Goal: Task Accomplishment & Management: Complete application form

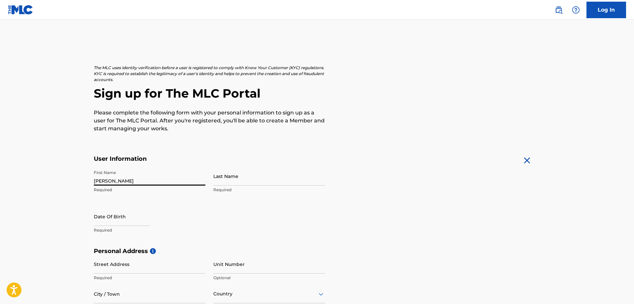
type input "[PERSON_NAME]"
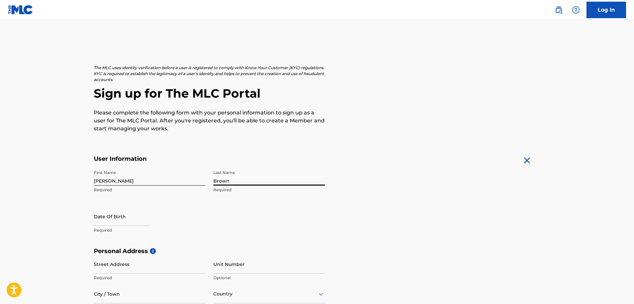
type input "Brown"
select select "7"
select select "2025"
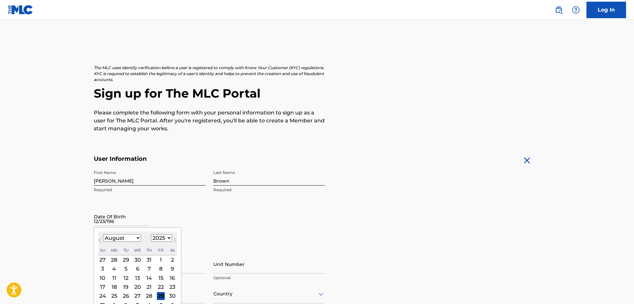
type input "[DATE]"
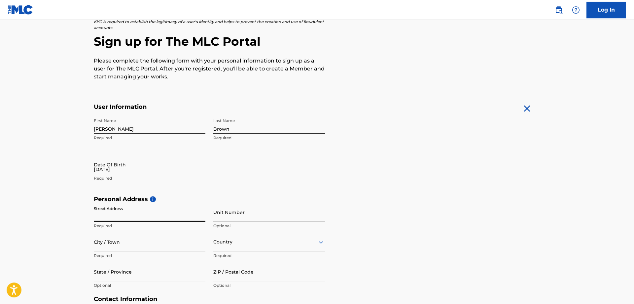
scroll to position [67, 0]
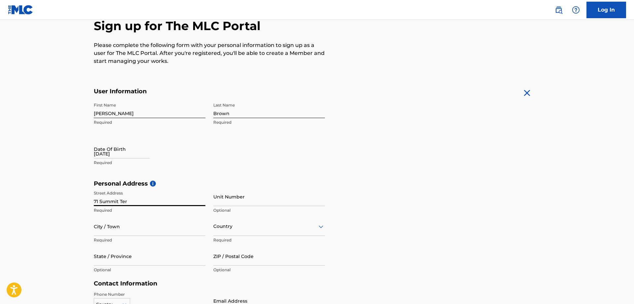
type input "71 Summit Ter"
type input "N Yarmouth"
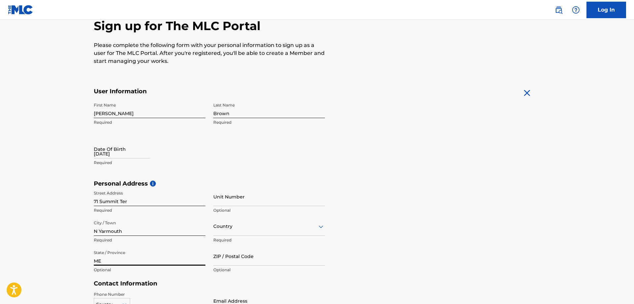
type input "ME"
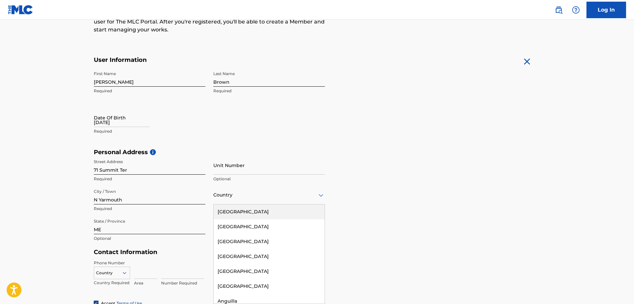
click at [318, 204] on div "223 results available. Use Up and Down to choose options, press Enter to select…" at bounding box center [269, 194] width 112 height 19
click at [273, 212] on div "[GEOGRAPHIC_DATA]" at bounding box center [269, 211] width 111 height 15
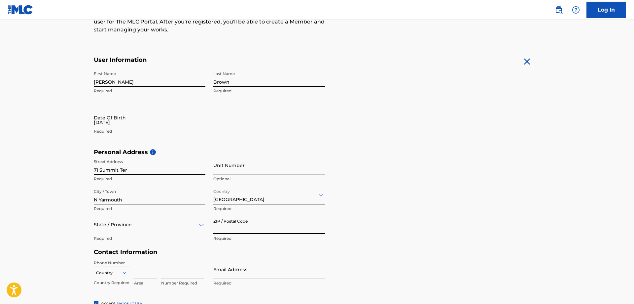
click at [273, 226] on input "ZIP / Postal Code" at bounding box center [269, 224] width 112 height 19
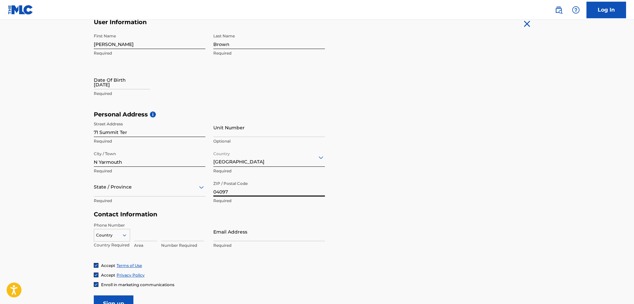
scroll to position [166, 0]
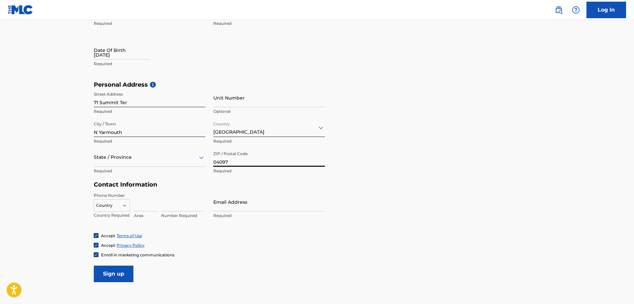
type input "04097"
click at [141, 203] on input at bounding box center [145, 201] width 23 height 19
type input "207"
type input "4009315"
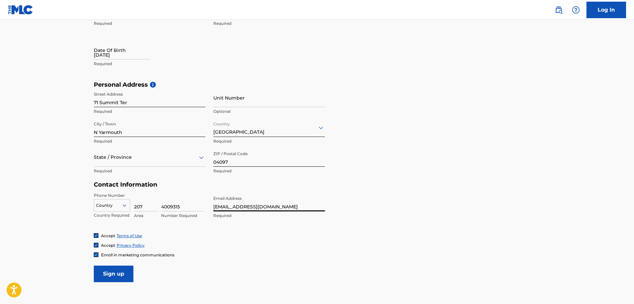
type input "[EMAIL_ADDRESS][DOMAIN_NAME]"
click at [350, 190] on form "User Information First Name [PERSON_NAME] Required Last Name Brown Required Dat…" at bounding box center [317, 135] width 447 height 293
click at [287, 206] on input "[EMAIL_ADDRESS][DOMAIN_NAME]" at bounding box center [269, 201] width 112 height 19
click at [115, 274] on input "Sign up" at bounding box center [114, 273] width 40 height 17
click at [117, 205] on div "Country" at bounding box center [112, 204] width 36 height 10
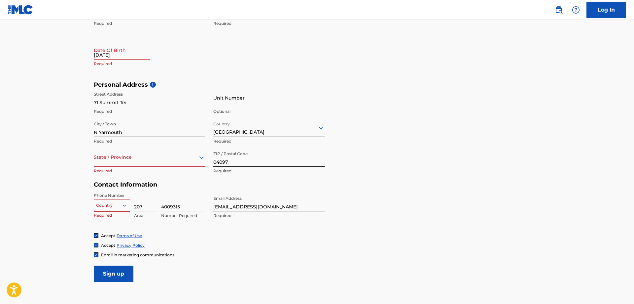
scroll to position [170, 0]
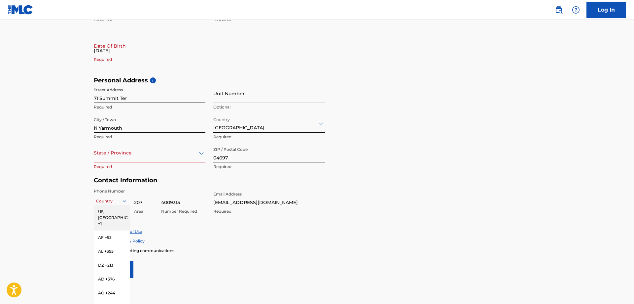
click at [114, 212] on div "US, [GEOGRAPHIC_DATA] +1" at bounding box center [112, 217] width 36 height 26
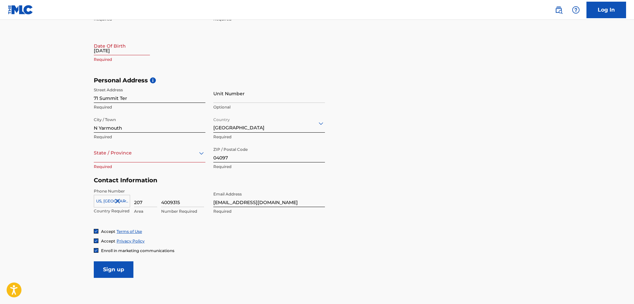
click at [119, 273] on input "Sign up" at bounding box center [114, 269] width 40 height 17
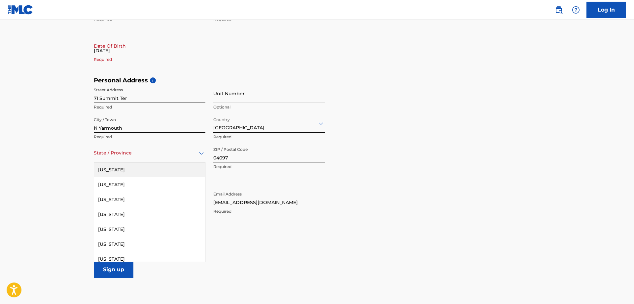
click at [147, 158] on div "State / Province" at bounding box center [150, 152] width 112 height 19
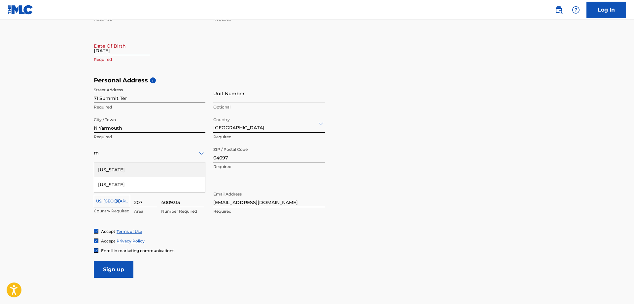
type input "ma"
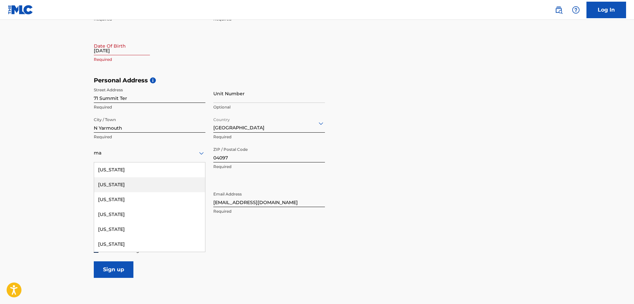
click at [127, 184] on div "[US_STATE]" at bounding box center [149, 184] width 111 height 15
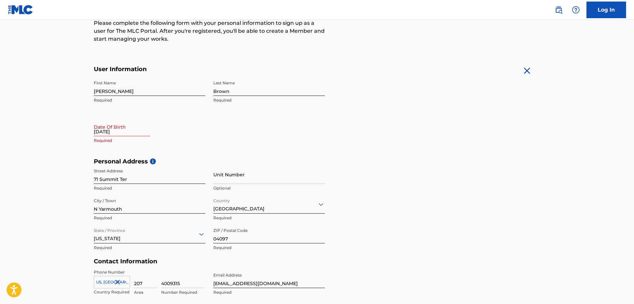
scroll to position [69, 0]
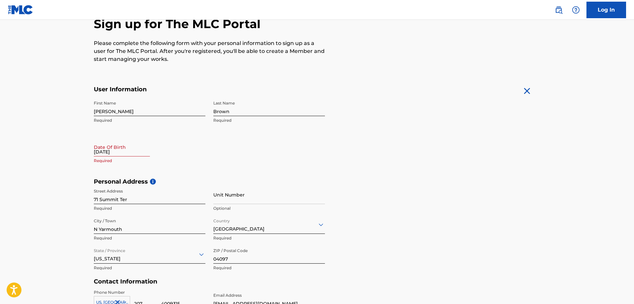
click at [136, 153] on input "[DATE]" at bounding box center [122, 146] width 56 height 19
select select "7"
select select "2025"
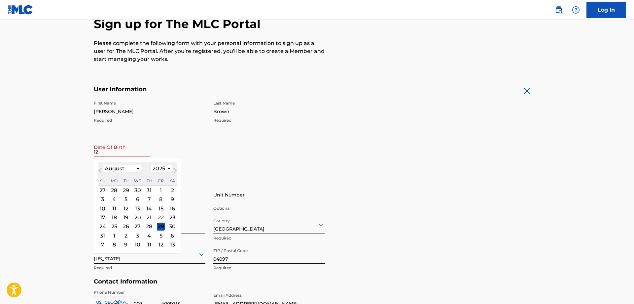
type input "12"
click at [151, 164] on select "1899 1900 1901 1902 1903 1904 1905 1906 1907 1908 1909 1910 1911 1912 1913 1914…" at bounding box center [161, 168] width 21 height 8
select select "1968"
click option "1968" at bounding box center [0, 0] width 0 height 0
click at [103, 164] on select "January February March April May June July August September October November De…" at bounding box center [122, 168] width 38 height 8
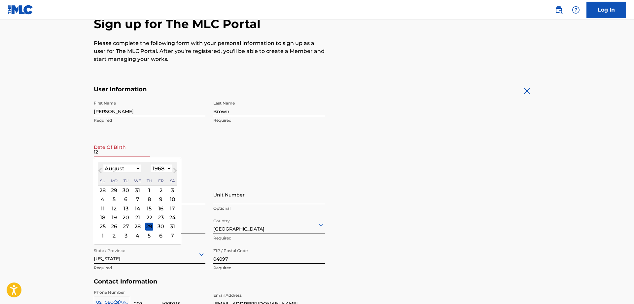
select select "11"
click option "December" at bounding box center [0, 0] width 0 height 0
click at [114, 218] on div "23" at bounding box center [114, 217] width 8 height 8
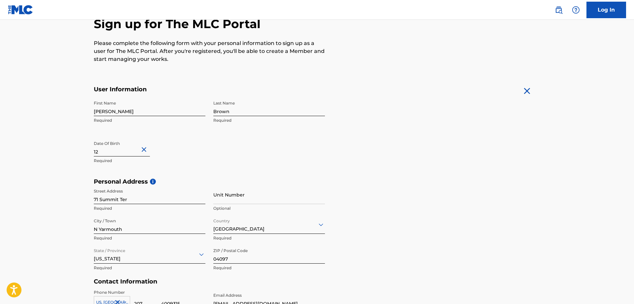
scroll to position [204, 0]
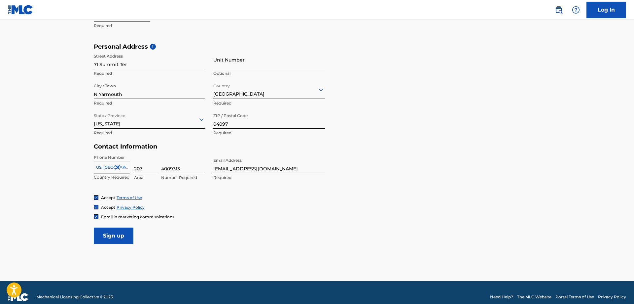
click at [118, 237] on input "Sign up" at bounding box center [114, 235] width 40 height 17
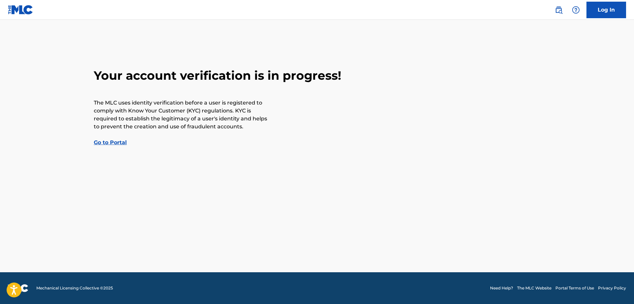
click at [122, 143] on link "Go to Portal" at bounding box center [110, 142] width 33 height 6
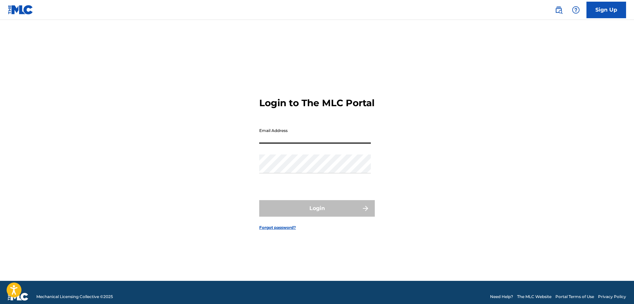
click at [317, 143] on input "Email Address" at bounding box center [315, 134] width 112 height 19
click at [319, 143] on input "Email Address" at bounding box center [315, 134] width 112 height 19
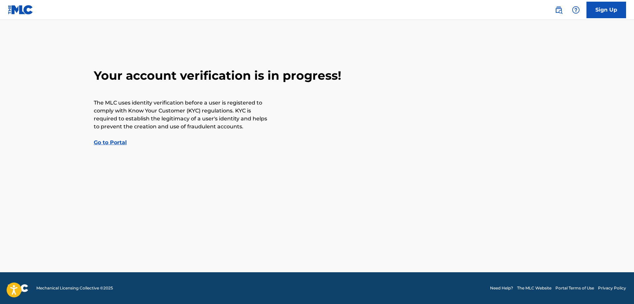
click at [116, 148] on main "Your account verification is in progress! The MLC uses identity verification be…" at bounding box center [317, 146] width 634 height 252
click at [114, 142] on link "Go to Portal" at bounding box center [110, 142] width 33 height 6
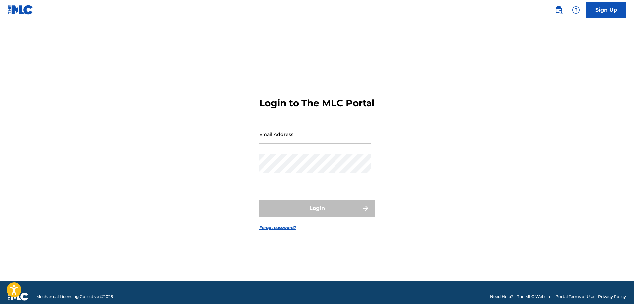
click at [287, 230] on link "Forgot password?" at bounding box center [277, 227] width 37 height 6
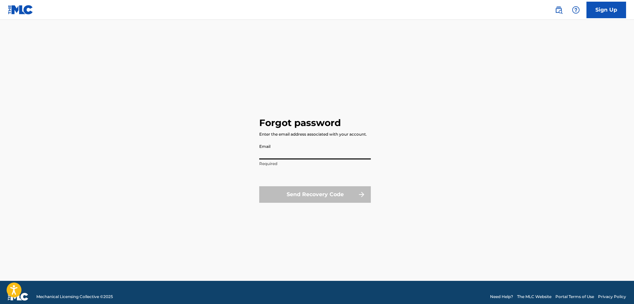
click at [311, 151] on input "Email" at bounding box center [315, 149] width 112 height 19
type input "c"
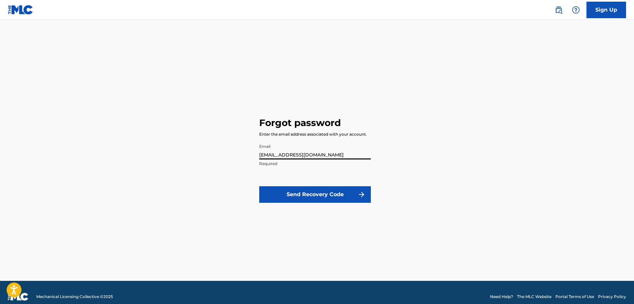
type input "[EMAIL_ADDRESS][DOMAIN_NAME]"
click at [331, 199] on button "Send Recovery Code" at bounding box center [315, 194] width 112 height 17
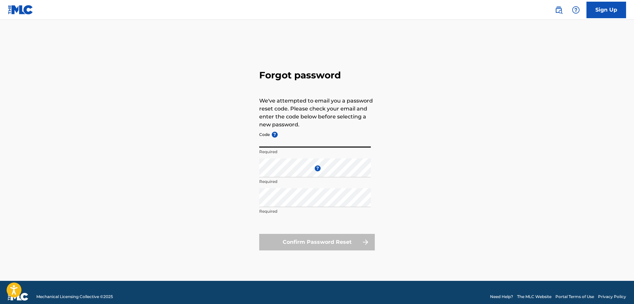
click at [340, 143] on input "Code ?" at bounding box center [315, 137] width 112 height 19
paste input "FP_4d304811cd378b5994976185d757"
type input "FP_4d304811cd378b5994976185d757"
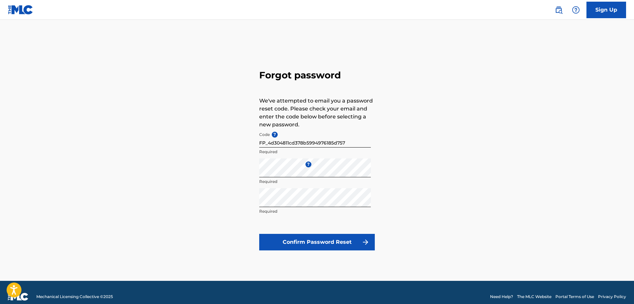
click at [334, 239] on button "Confirm Password Reset" at bounding box center [317, 242] width 116 height 17
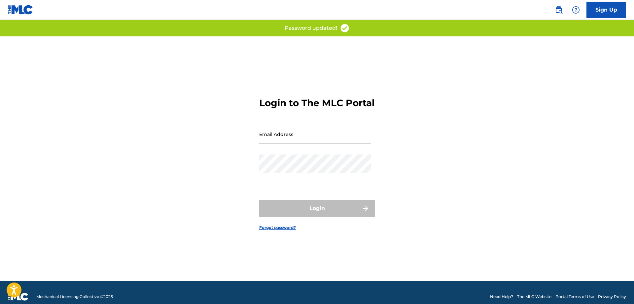
click at [322, 143] on input "Email Address" at bounding box center [315, 134] width 112 height 19
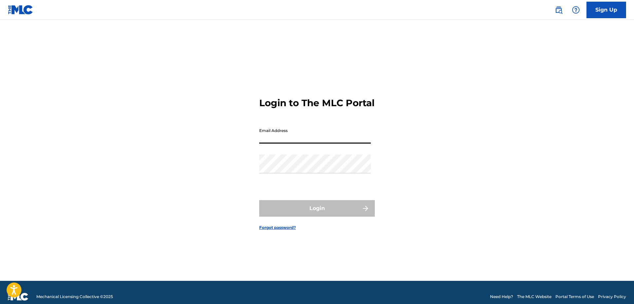
type input "[EMAIL_ADDRESS][DOMAIN_NAME]"
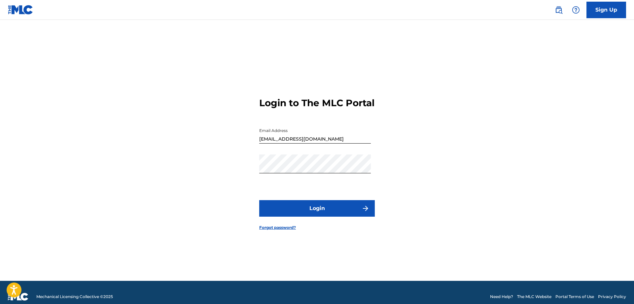
click at [326, 216] on button "Login" at bounding box center [317, 208] width 116 height 17
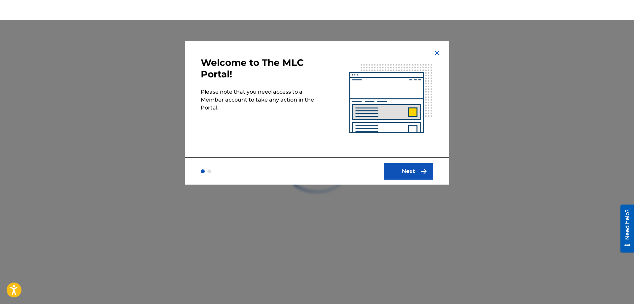
click at [418, 168] on button "Next" at bounding box center [409, 171] width 50 height 17
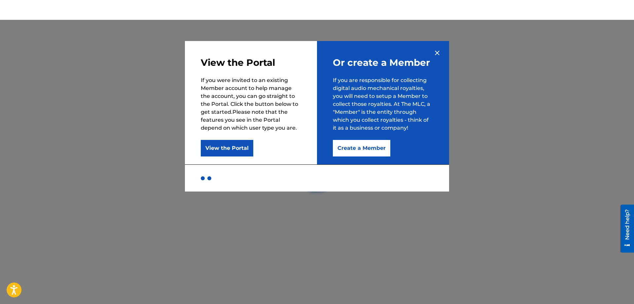
click at [358, 149] on button "Create a Member" at bounding box center [361, 148] width 57 height 17
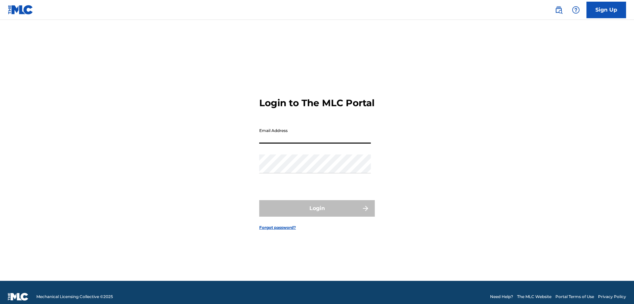
click at [301, 143] on input "Email Address" at bounding box center [315, 134] width 112 height 19
type input "[EMAIL_ADDRESS][DOMAIN_NAME]"
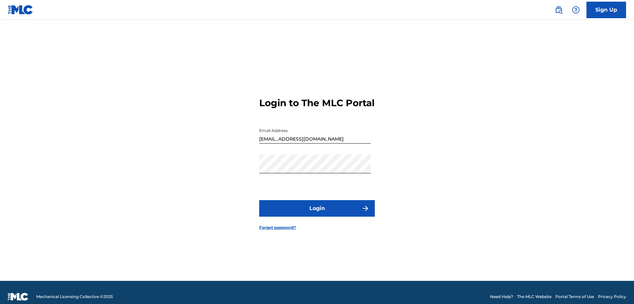
click at [316, 216] on button "Login" at bounding box center [317, 208] width 116 height 17
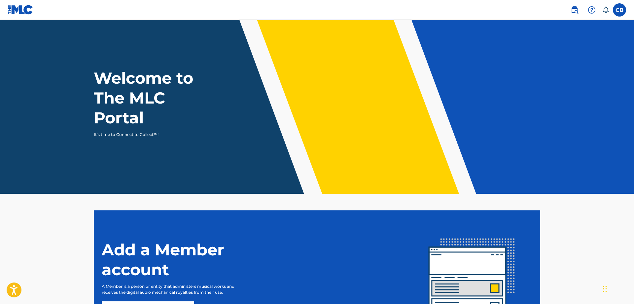
scroll to position [75, 0]
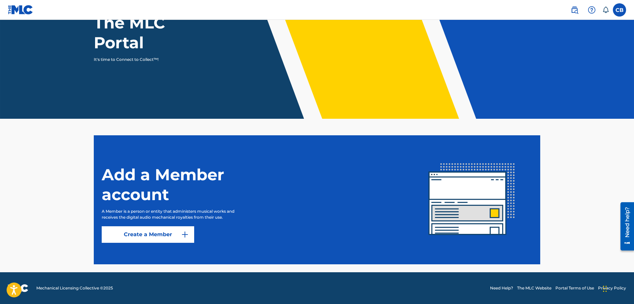
click at [140, 236] on link "Create a Member" at bounding box center [148, 234] width 92 height 17
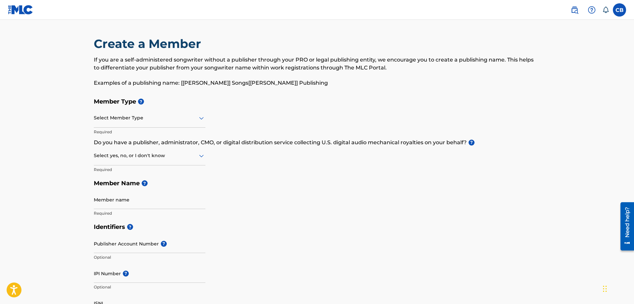
click at [174, 119] on div at bounding box center [150, 118] width 112 height 8
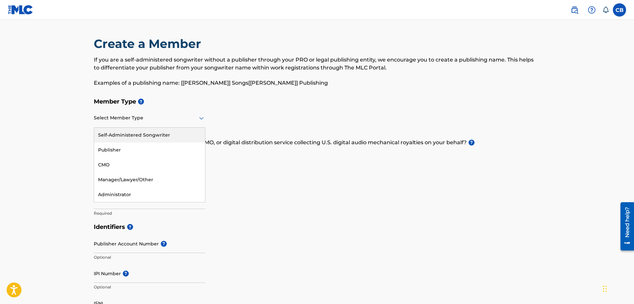
click at [150, 136] on div "Self-Administered Songwriter" at bounding box center [149, 134] width 111 height 15
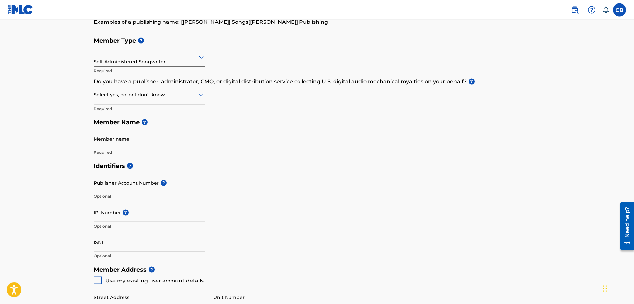
scroll to position [67, 0]
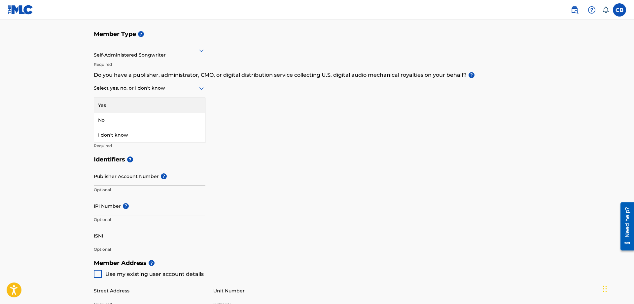
click at [178, 91] on div at bounding box center [150, 88] width 112 height 8
click at [172, 105] on div "Yes" at bounding box center [149, 105] width 111 height 15
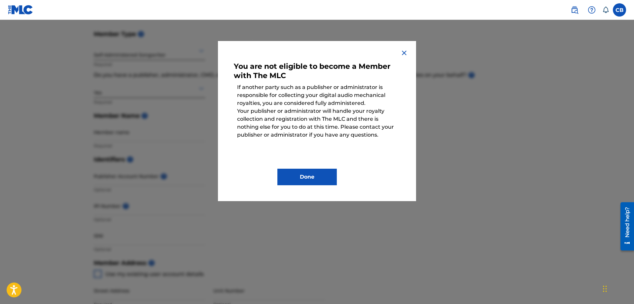
click at [404, 52] on img at bounding box center [404, 53] width 8 height 8
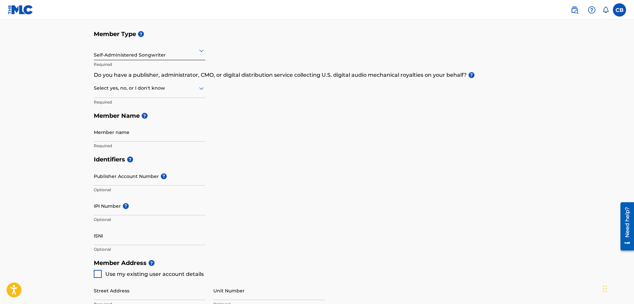
click at [121, 90] on div at bounding box center [150, 88] width 112 height 8
click at [109, 122] on div "No" at bounding box center [149, 120] width 111 height 15
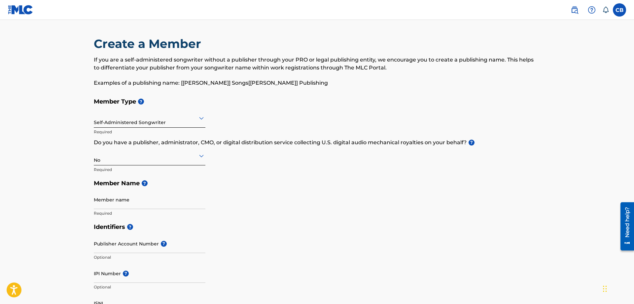
scroll to position [135, 0]
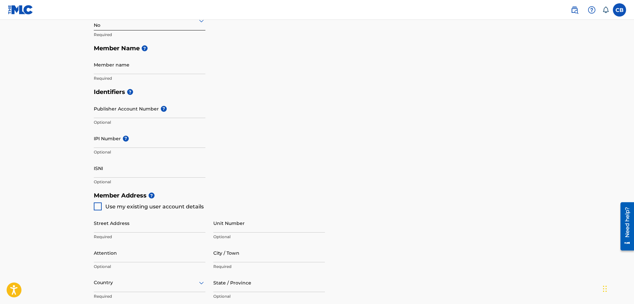
click at [106, 169] on input "ISNI" at bounding box center [150, 168] width 112 height 19
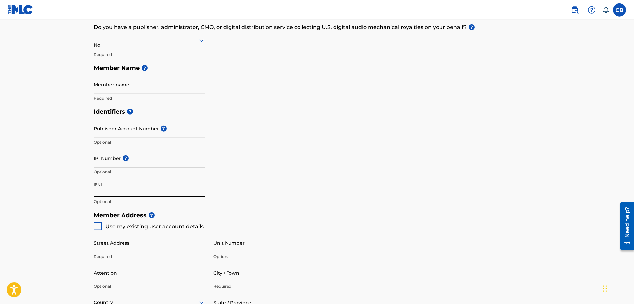
scroll to position [72, 0]
